Goal: Find specific page/section: Find specific page/section

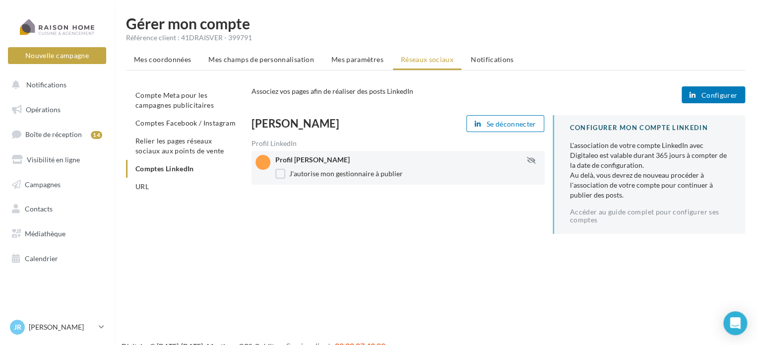
click at [693, 95] on icon "button" at bounding box center [693, 95] width 6 height 0
click at [578, 212] on link "Accéder au guide complet pour configurer ses comptes" at bounding box center [649, 216] width 159 height 16
click at [196, 125] on span "Comptes Facebook / Instagram" at bounding box center [185, 123] width 100 height 8
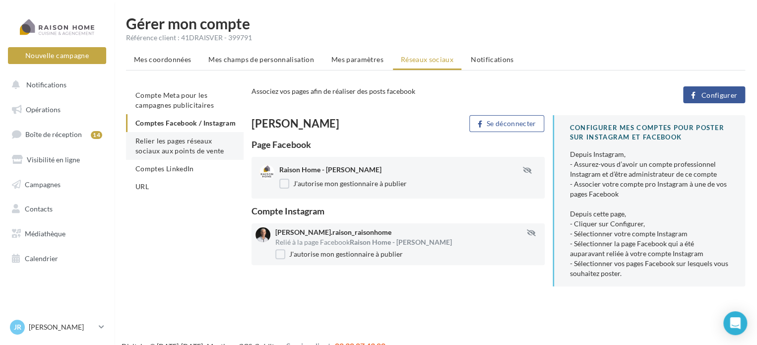
click at [191, 155] on li "Relier les pages réseaux sociaux aux points de vente" at bounding box center [185, 146] width 118 height 28
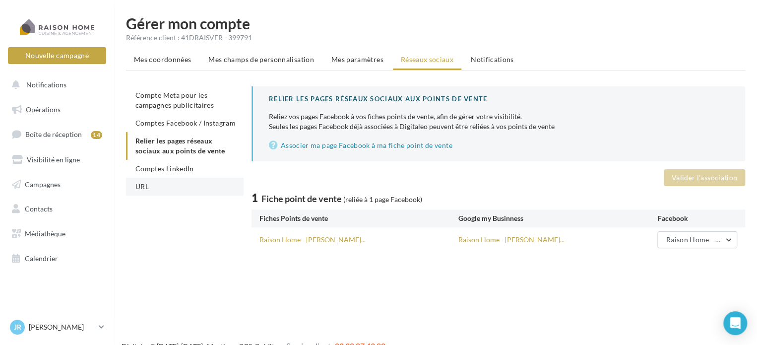
click at [157, 185] on li "URL" at bounding box center [185, 187] width 118 height 18
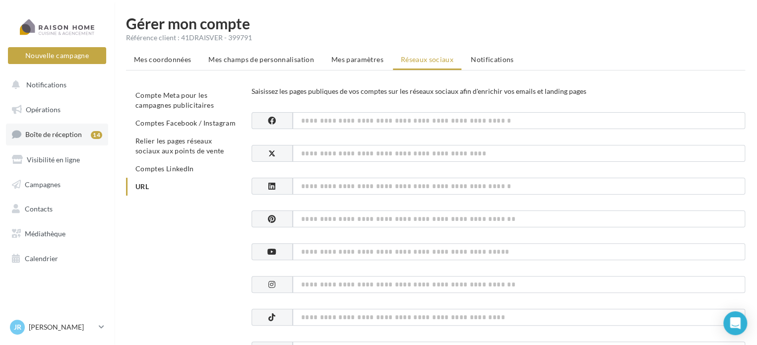
click at [47, 130] on link "Boîte de réception 14" at bounding box center [57, 134] width 102 height 21
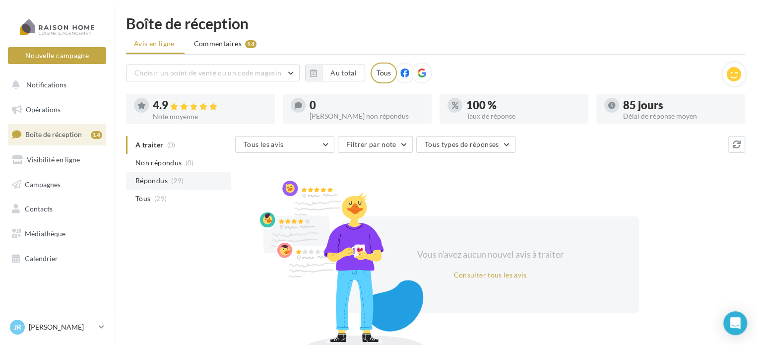
click at [150, 179] on span "Répondus" at bounding box center [151, 181] width 32 height 10
